Goal: Task Accomplishment & Management: Complete application form

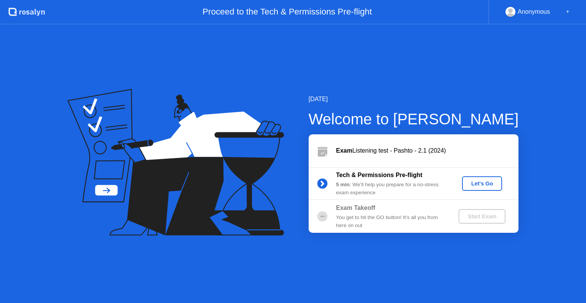
click at [484, 182] on div "Let's Go" at bounding box center [482, 184] width 34 height 6
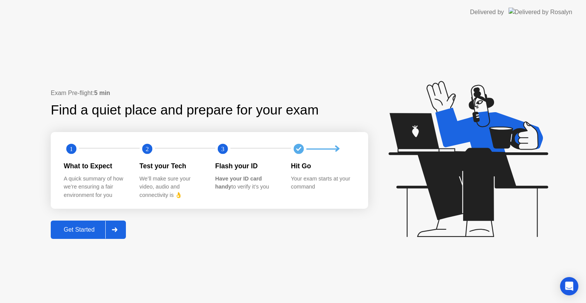
click at [80, 233] on div "Get Started" at bounding box center [79, 229] width 52 height 7
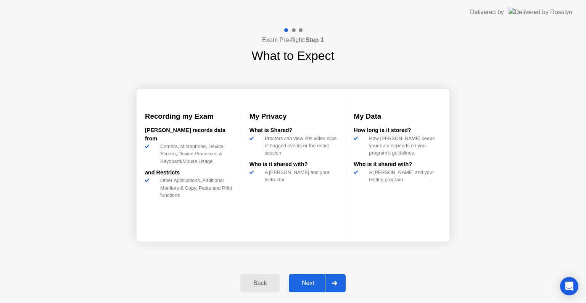
click at [305, 286] on div "Next" at bounding box center [308, 283] width 34 height 7
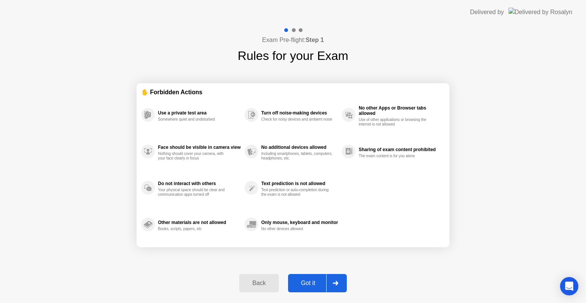
click at [305, 286] on div "Got it" at bounding box center [309, 283] width 36 height 7
select select "**********"
select select "*******"
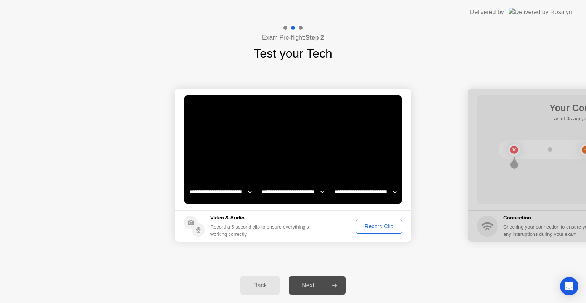
click at [382, 227] on div "Record Clip" at bounding box center [379, 226] width 41 height 6
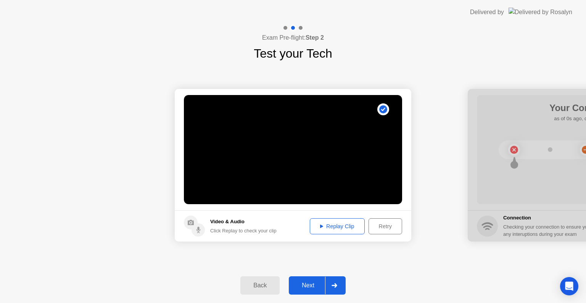
click at [346, 219] on button "Replay Clip" at bounding box center [337, 226] width 55 height 16
click at [309, 283] on div "Next" at bounding box center [308, 285] width 34 height 7
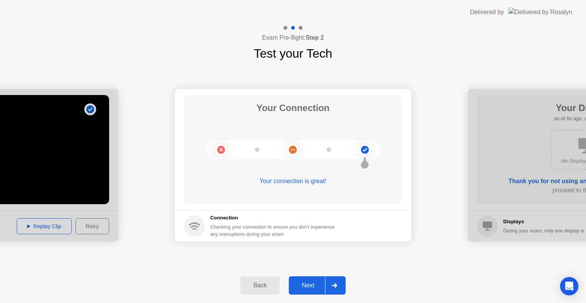
click at [309, 283] on div "Next" at bounding box center [308, 285] width 34 height 7
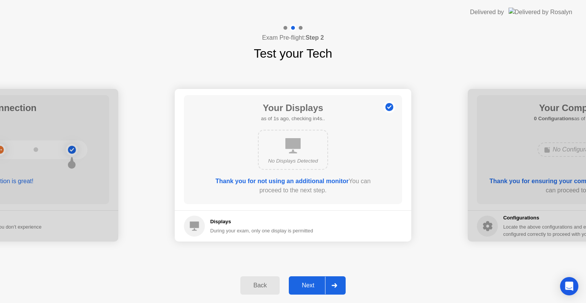
click at [309, 283] on div "Next" at bounding box center [308, 285] width 34 height 7
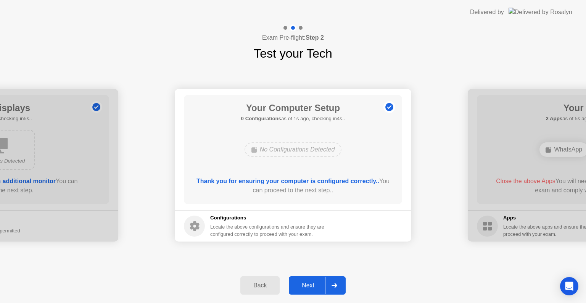
click at [309, 283] on div "Next" at bounding box center [308, 285] width 34 height 7
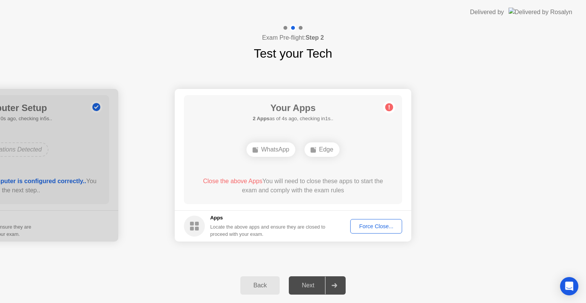
click at [389, 223] on div "Force Close..." at bounding box center [376, 226] width 47 height 6
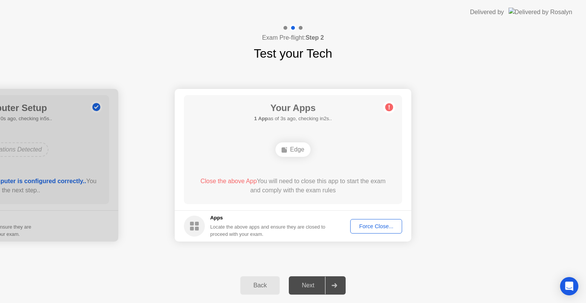
click at [383, 223] on div "Force Close..." at bounding box center [376, 226] width 47 height 6
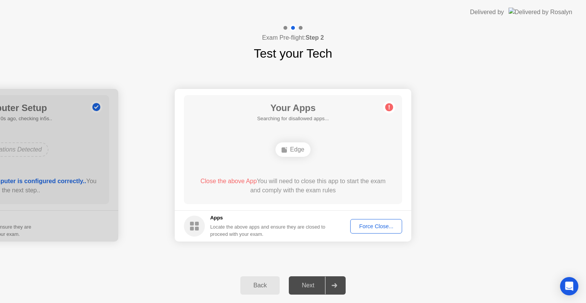
click at [327, 188] on div "Close the above App You will need to close this app to start the exam and compl…" at bounding box center [293, 186] width 197 height 18
click at [377, 228] on div "Force Close..." at bounding box center [376, 226] width 47 height 6
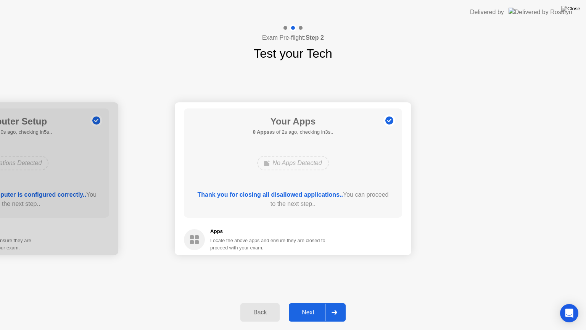
click at [309, 303] on div "Next" at bounding box center [308, 312] width 34 height 7
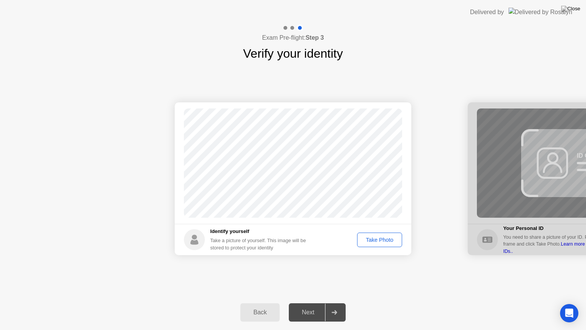
click at [381, 241] on div "Take Photo" at bounding box center [380, 240] width 40 height 6
click at [304, 303] on div "Next" at bounding box center [308, 312] width 34 height 7
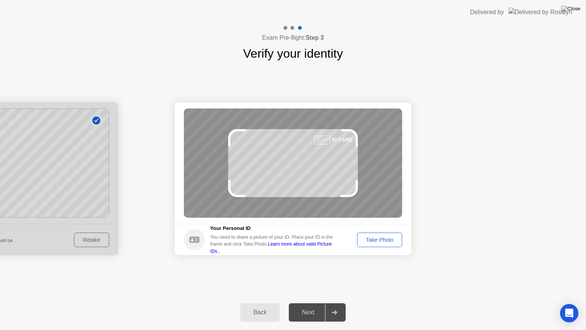
click at [383, 238] on div "Take Photo" at bounding box center [380, 240] width 40 height 6
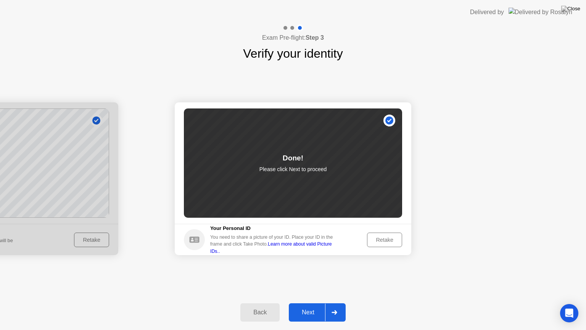
click at [310, 303] on div "Next" at bounding box center [308, 312] width 34 height 7
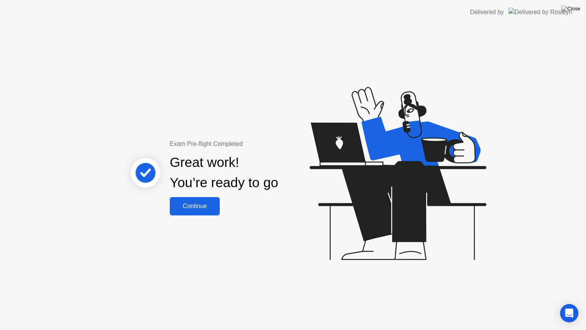
click at [199, 208] on div "Continue" at bounding box center [194, 206] width 45 height 7
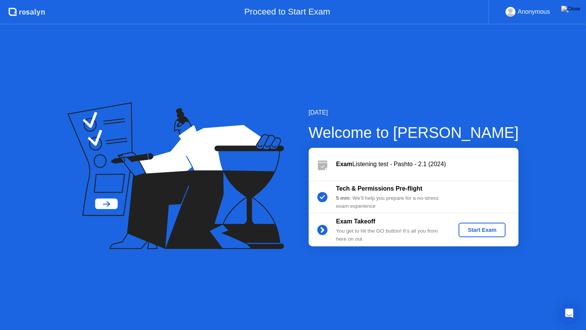
click at [483, 228] on div "Start Exam" at bounding box center [482, 230] width 41 height 6
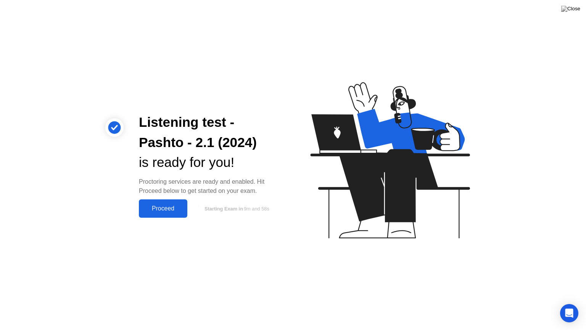
click at [171, 205] on div "Proceed" at bounding box center [163, 208] width 44 height 7
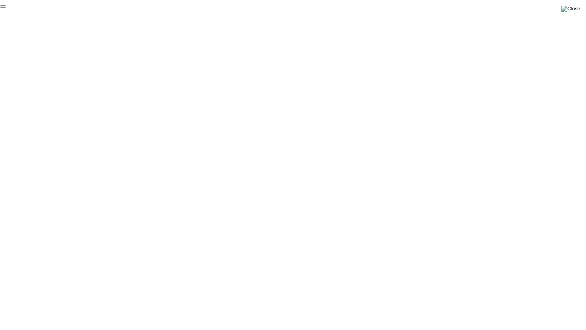
click at [575, 8] on img at bounding box center [571, 9] width 19 height 6
